Goal: Find specific page/section: Find specific page/section

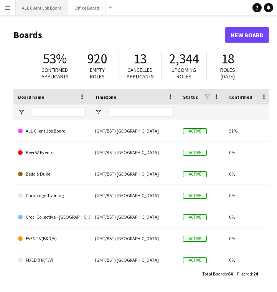
click at [53, 11] on button "ALL Client Job Board Close" at bounding box center [42, 7] width 53 height 15
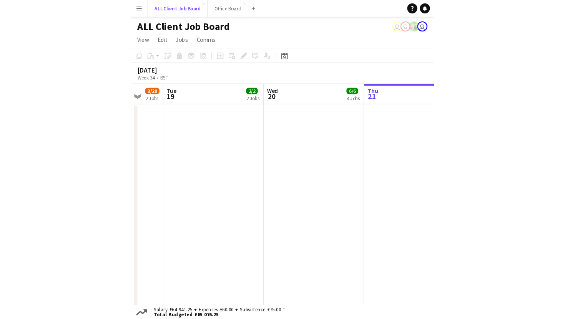
scroll to position [0, 245]
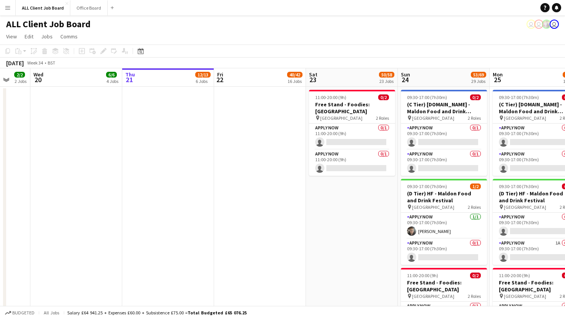
click at [262, 29] on div "ALL Client Job Board user user user" at bounding box center [282, 22] width 565 height 15
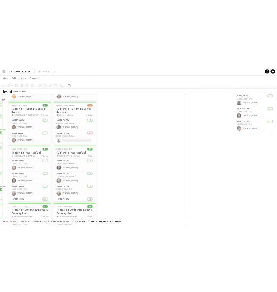
scroll to position [1846, 0]
